Goal: Transaction & Acquisition: Purchase product/service

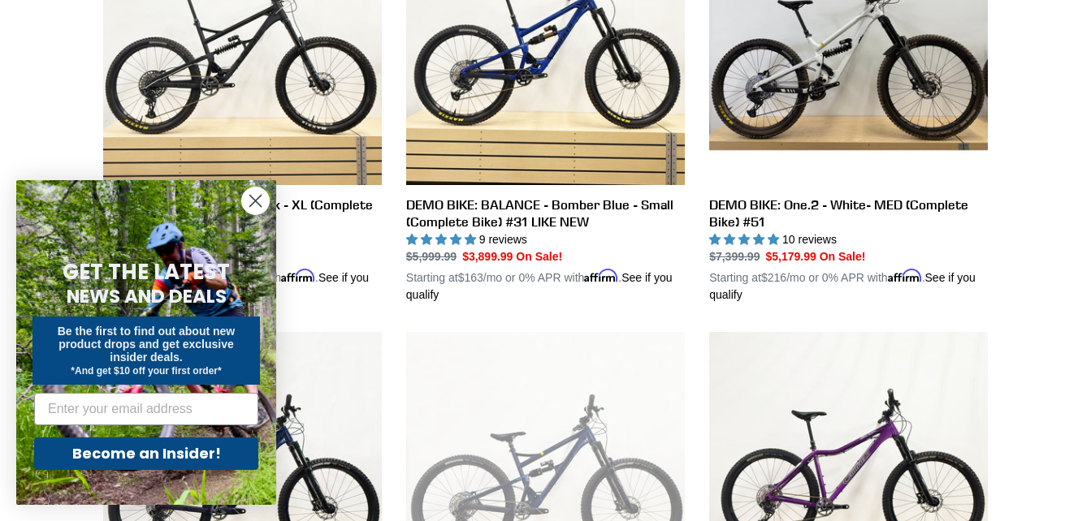
click at [257, 197] on circle "Close dialog" at bounding box center [255, 201] width 27 height 27
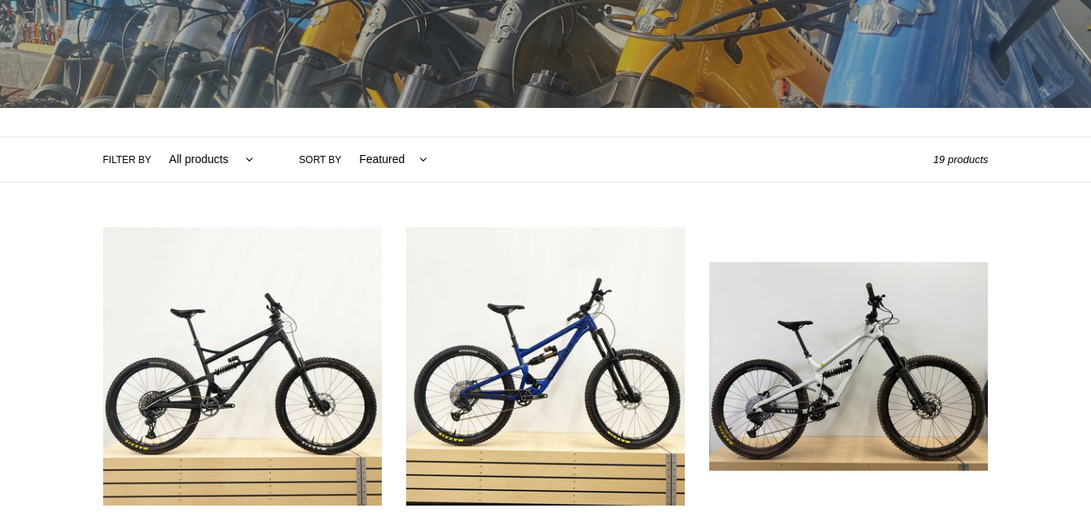
scroll to position [264, 0]
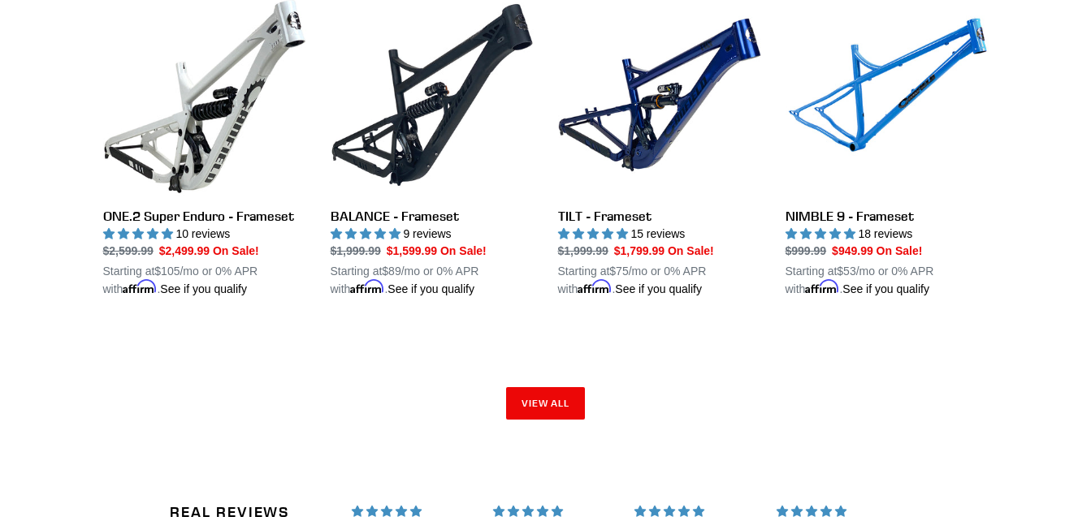
scroll to position [2580, 0]
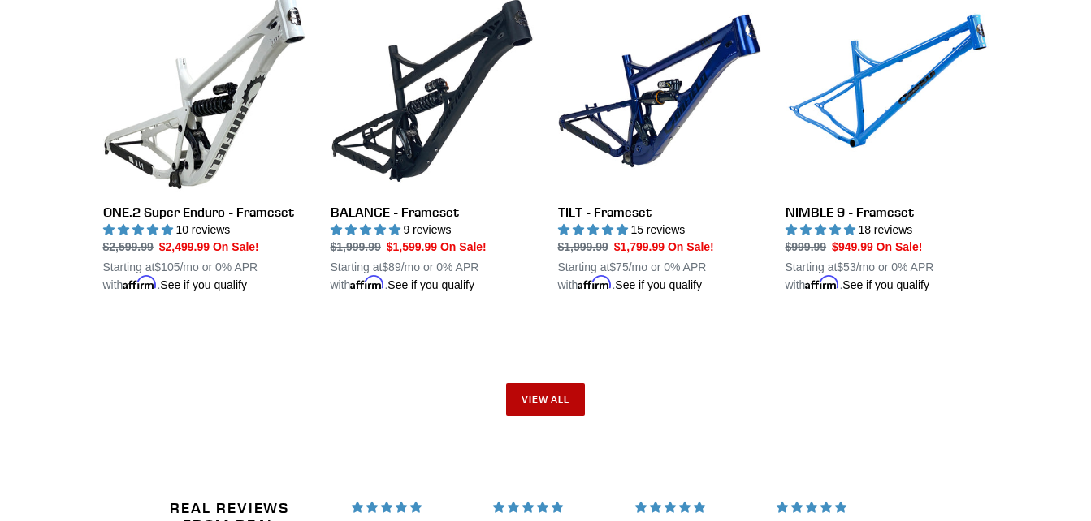
click at [577, 383] on link "View all" at bounding box center [546, 399] width 80 height 32
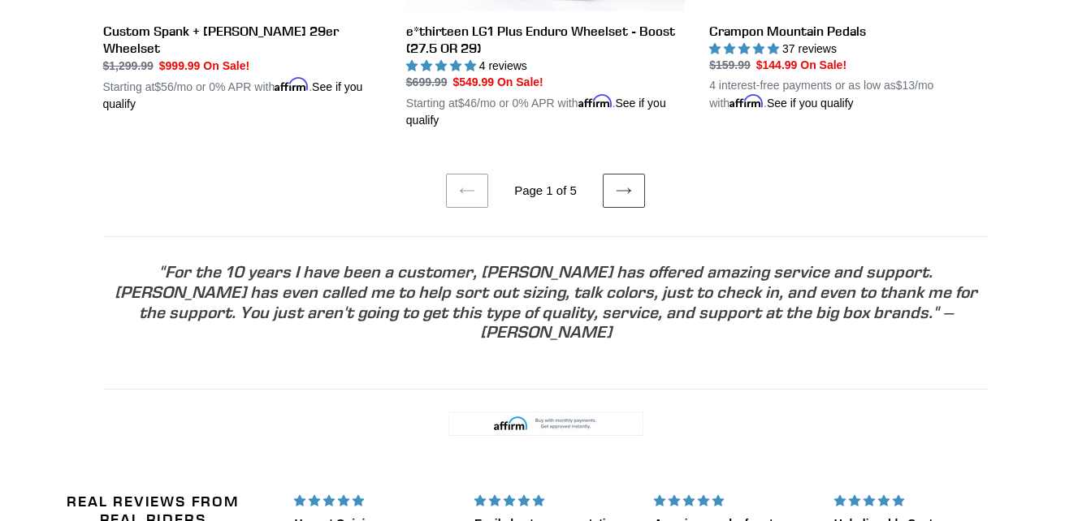
scroll to position [3610, 0]
click at [625, 175] on link "Next page" at bounding box center [624, 192] width 42 height 34
